Goal: Task Accomplishment & Management: Use online tool/utility

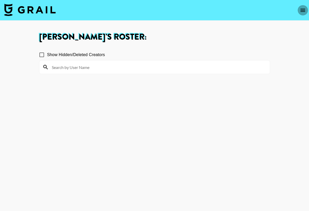
click at [300, 11] on icon "open drawer" at bounding box center [303, 10] width 6 height 6
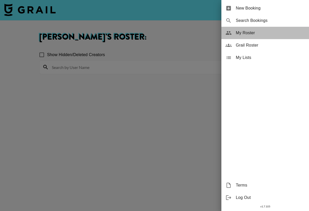
click at [263, 33] on span "My Roster" at bounding box center [270, 33] width 69 height 6
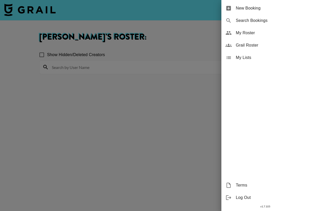
click at [192, 121] on div at bounding box center [154, 105] width 309 height 211
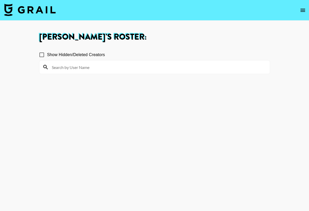
click at [305, 15] on button "open drawer" at bounding box center [303, 10] width 10 height 10
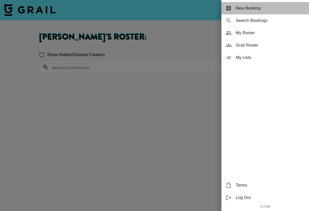
click at [286, 10] on span "New Booking" at bounding box center [270, 8] width 69 height 6
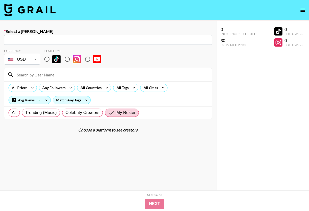
click at [239, 10] on nav at bounding box center [154, 10] width 309 height 21
click at [228, 9] on nav at bounding box center [154, 10] width 309 height 21
click at [305, 10] on icon "open drawer" at bounding box center [302, 10] width 5 height 3
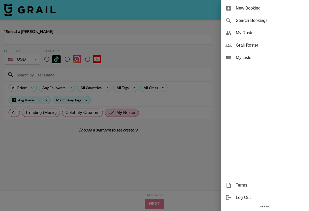
click at [262, 31] on span "My Roster" at bounding box center [270, 33] width 69 height 6
